Goal: Entertainment & Leisure: Consume media (video, audio)

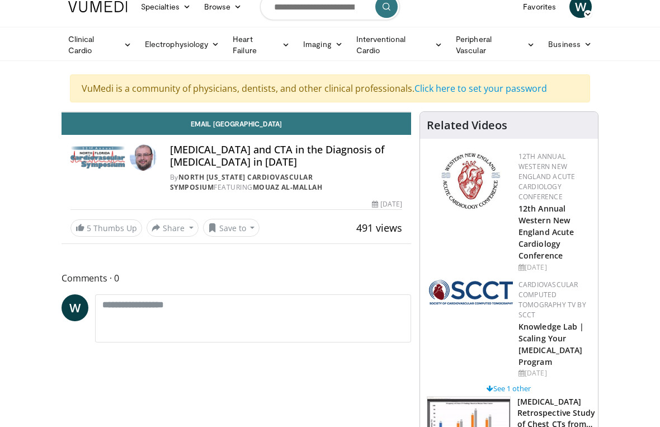
click at [133, 128] on icon "Video Player" at bounding box center [143, 111] width 31 height 31
click at [138, 128] on icon "Video Player" at bounding box center [143, 111] width 31 height 31
click at [131, 128] on icon "Video Player" at bounding box center [143, 111] width 31 height 31
click at [252, 128] on icon "Video Player" at bounding box center [235, 111] width 31 height 31
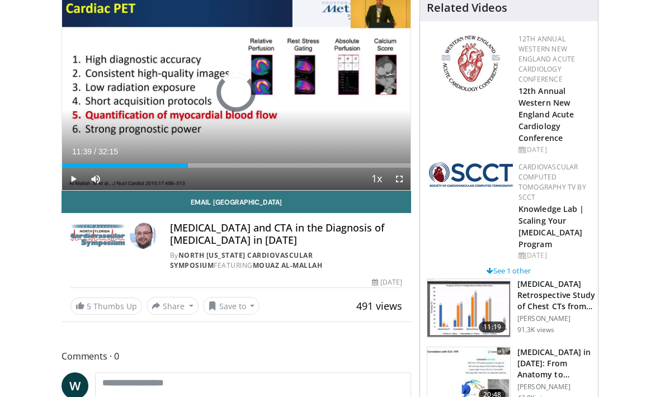
scroll to position [27, 0]
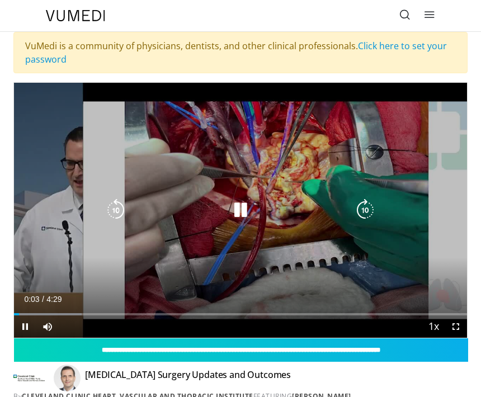
click at [22, 94] on div "10 seconds Tap to unmute" at bounding box center [240, 210] width 453 height 255
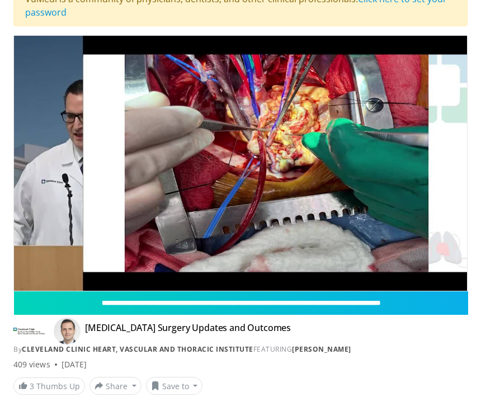
scroll to position [48, 0]
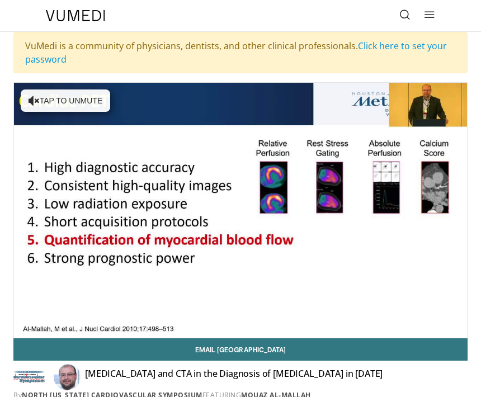
click at [63, 100] on div "10 seconds Tap to unmute" at bounding box center [240, 210] width 453 height 255
